Goal: Check status: Check status

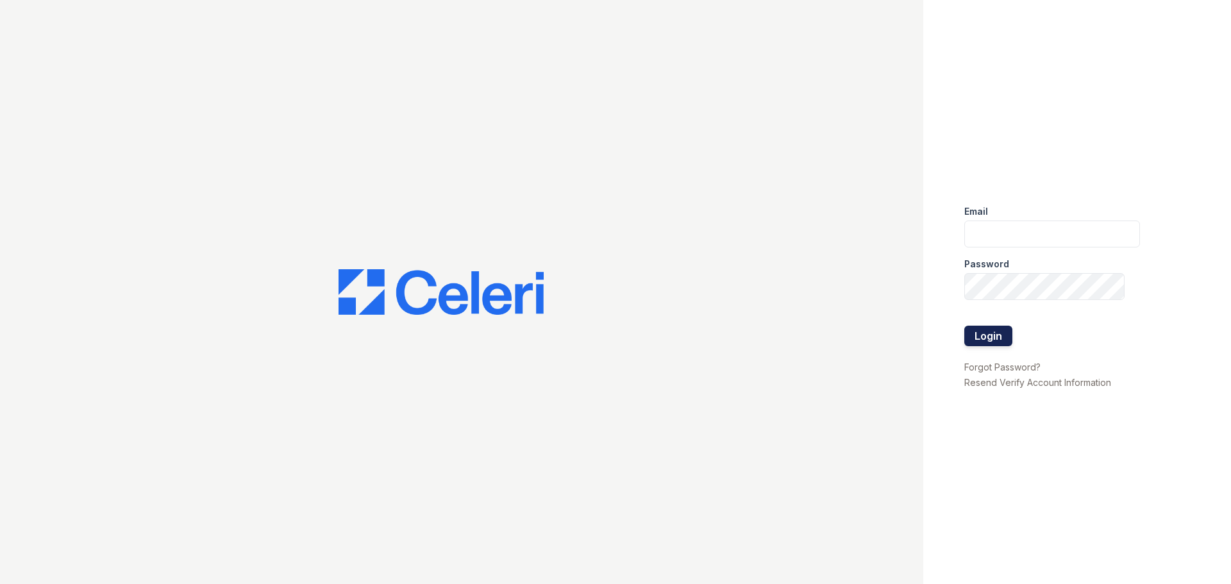
type input "renewwesterncranston@trinity-pm.com"
click at [600, 343] on button "Login" at bounding box center [988, 336] width 48 height 21
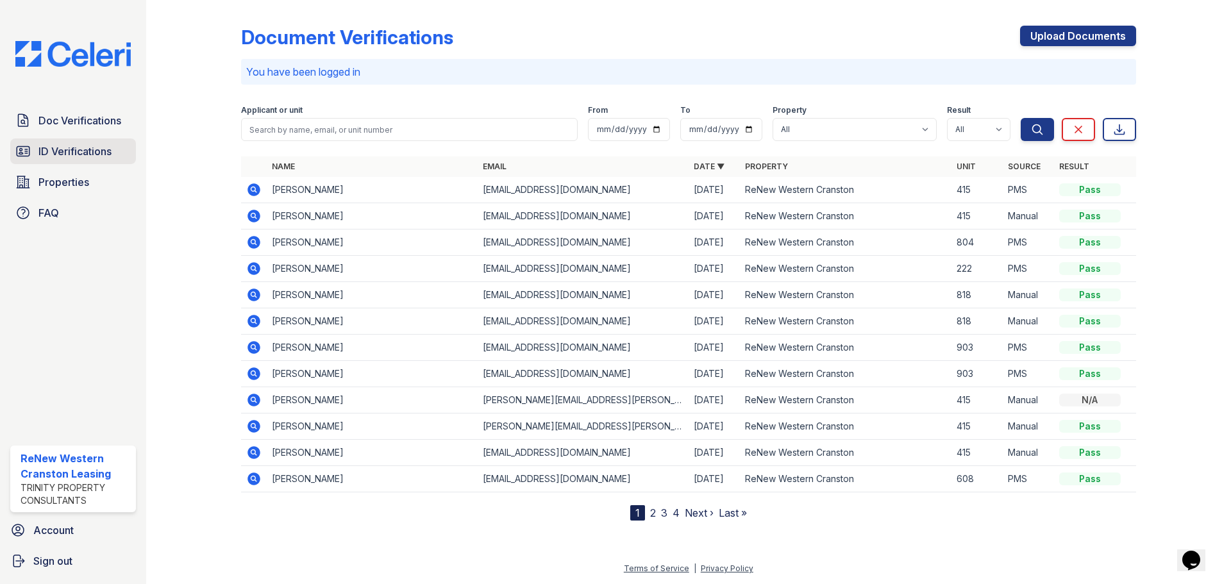
click at [73, 147] on span "ID Verifications" at bounding box center [74, 151] width 73 height 15
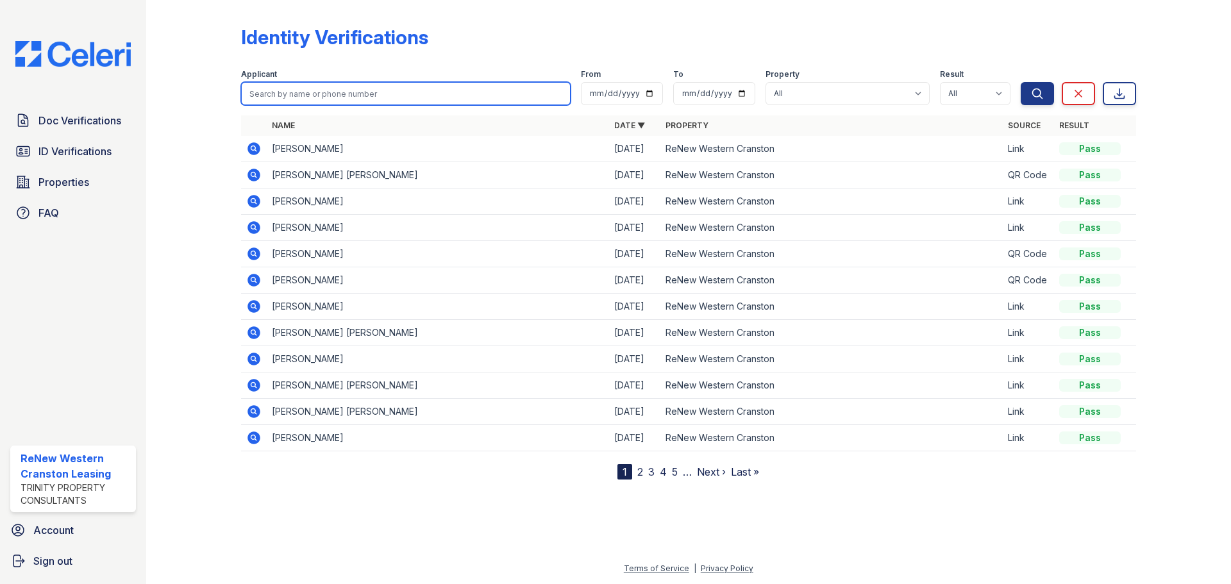
click at [301, 94] on input "search" at bounding box center [406, 93] width 330 height 23
type input "[PERSON_NAME]"
click at [1021, 82] on button "Search" at bounding box center [1037, 93] width 33 height 23
